Goal: Book appointment/travel/reservation

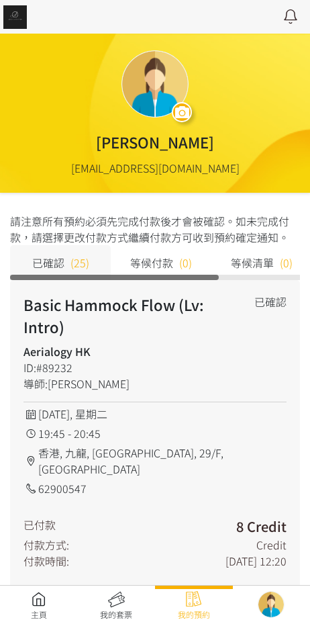
click at [39, 587] on div "主頁 我的套票 我的預約" at bounding box center [155, 605] width 310 height 41
click at [32, 591] on link at bounding box center [39, 606] width 78 height 30
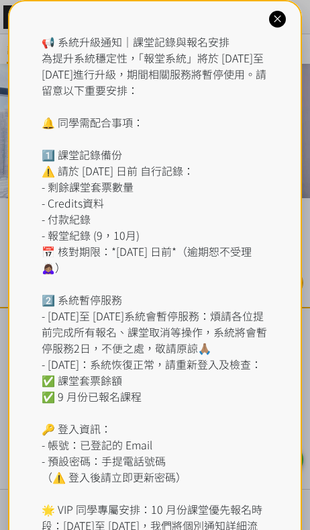
click at [116, 42] on div "📢 系統升級通知｜課堂記錄與報名安排 為提升系統穩定性，「報堂系統」將於 [DATE]至 [DATE]進行升級，期間相關服務將暫停使用。請留意以下重要安排： …" at bounding box center [156, 308] width 228 height 548
click at [299, 6] on div "📢 系統升級通知｜課堂記錄與報名安排 為提升系統穩定性，「報堂系統」將於 [DATE]至 [DATE]進行升級，期間相關服務將暫停使用。請留意以下重要安排： …" at bounding box center [155, 316] width 295 height 632
click at [283, 13] on icon at bounding box center [277, 19] width 13 height 13
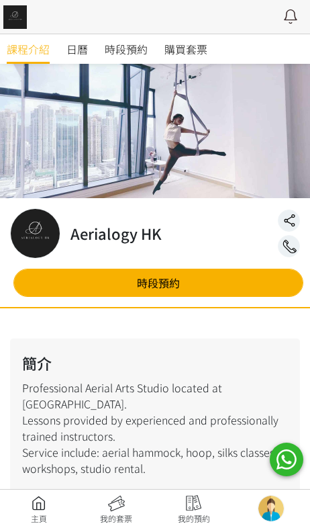
click at [127, 57] on link "時段預約" at bounding box center [126, 49] width 43 height 30
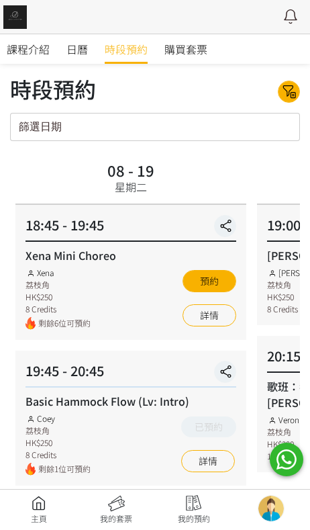
scroll to position [49, 0]
